Goal: Find specific page/section: Find specific page/section

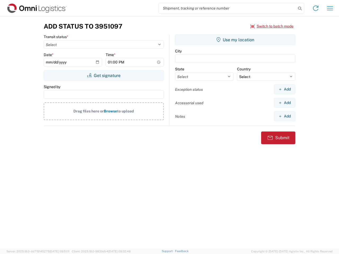
click at [228, 8] on input "search" at bounding box center [227, 8] width 137 height 10
click at [300, 8] on icon at bounding box center [299, 8] width 7 height 7
click at [316, 8] on icon at bounding box center [316, 8] width 8 height 8
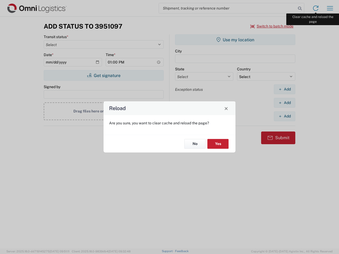
click at [330, 8] on div "Reload Are you sure, you want to clear cache and reload the page? No Yes" at bounding box center [169, 127] width 339 height 254
click at [272, 26] on div "Reload Are you sure, you want to clear cache and reload the page? No Yes" at bounding box center [169, 127] width 339 height 254
click at [104, 76] on div "Reload Are you sure, you want to clear cache and reload the page? No Yes" at bounding box center [169, 127] width 339 height 254
click at [235, 40] on div "Reload Are you sure, you want to clear cache and reload the page? No Yes" at bounding box center [169, 127] width 339 height 254
click at [285, 89] on div "Reload Are you sure, you want to clear cache and reload the page? No Yes" at bounding box center [169, 127] width 339 height 254
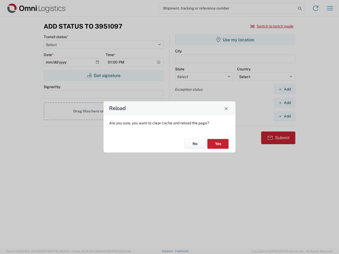
click at [285, 103] on div "Reload Are you sure, you want to clear cache and reload the page? No Yes" at bounding box center [169, 127] width 339 height 254
click at [285, 116] on div "Reload Are you sure, you want to clear cache and reload the page? No Yes" at bounding box center [169, 127] width 339 height 254
